Goal: Complete application form

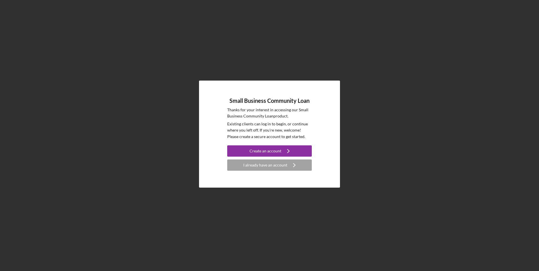
click at [276, 150] on div "Create an account" at bounding box center [266, 151] width 32 height 11
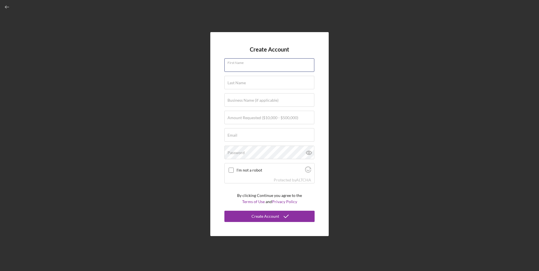
click at [273, 62] on div "First Name" at bounding box center [270, 65] width 90 height 14
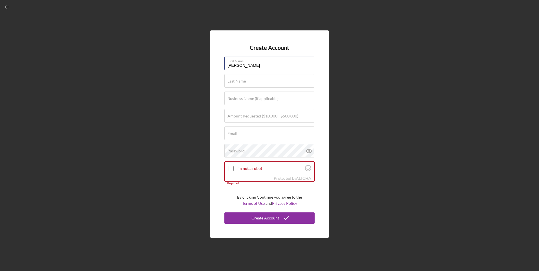
type input "[PERSON_NAME]"
type input "RLF SERVICES"
type input "$150,000"
type input "[EMAIL_ADDRESS][DOMAIN_NAME]"
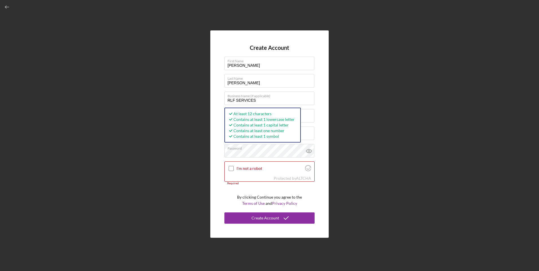
click at [319, 125] on div "Create Account First Name [PERSON_NAME] Last Name [PERSON_NAME] Business Name (…" at bounding box center [269, 133] width 119 height 207
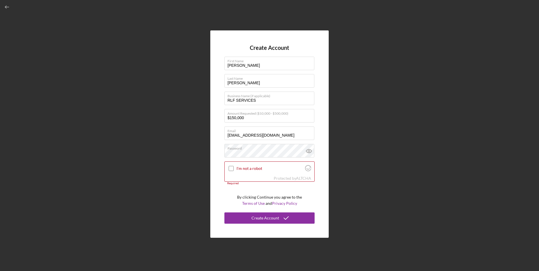
click at [241, 168] on label "I'm not a robot" at bounding box center [270, 168] width 67 height 5
click at [234, 168] on input "I'm not a robot" at bounding box center [231, 168] width 5 height 5
checkbox input "true"
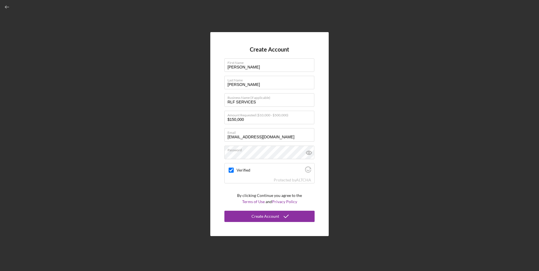
click at [311, 153] on icon at bounding box center [309, 153] width 14 height 14
drag, startPoint x: 314, startPoint y: 124, endPoint x: 321, endPoint y: 109, distance: 16.5
click at [321, 109] on div "Create Account First Name [PERSON_NAME] Last Name [PERSON_NAME] Business Name (…" at bounding box center [269, 134] width 119 height 204
click at [275, 217] on div "Create Account" at bounding box center [266, 216] width 28 height 11
